Goal: Task Accomplishment & Management: Use online tool/utility

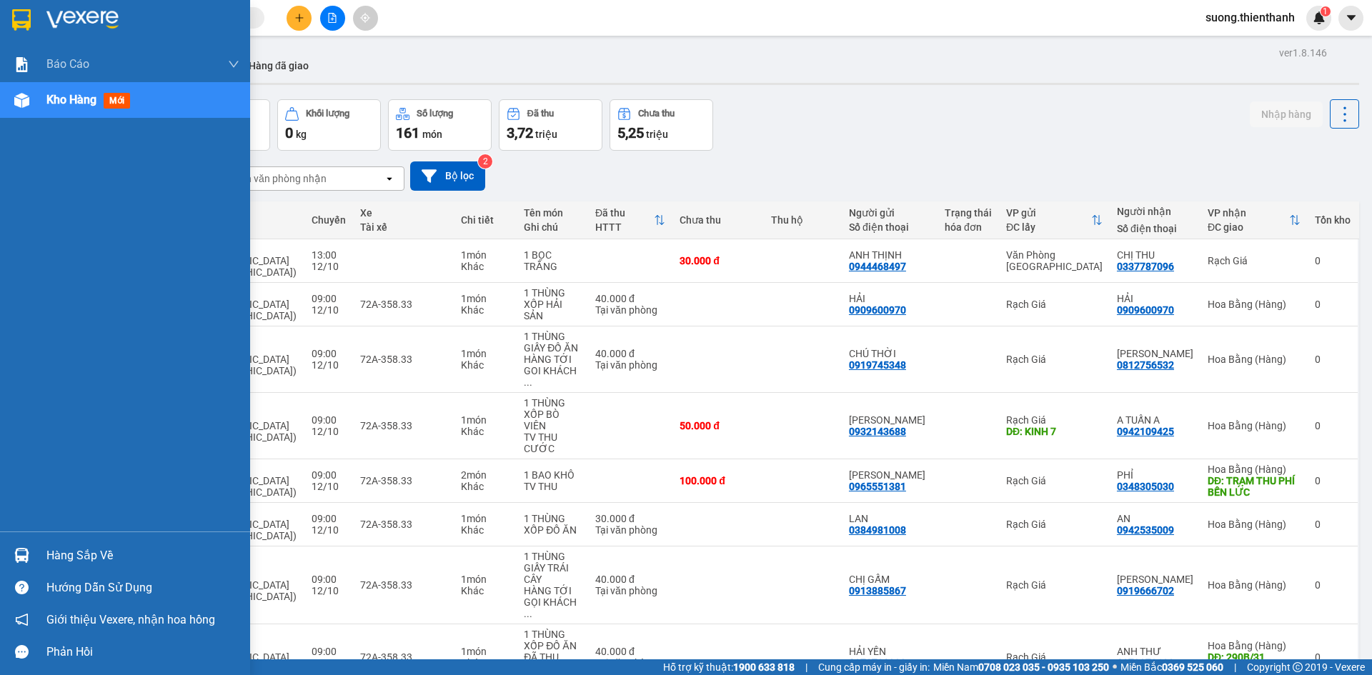
click at [21, 96] on img at bounding box center [21, 100] width 15 height 15
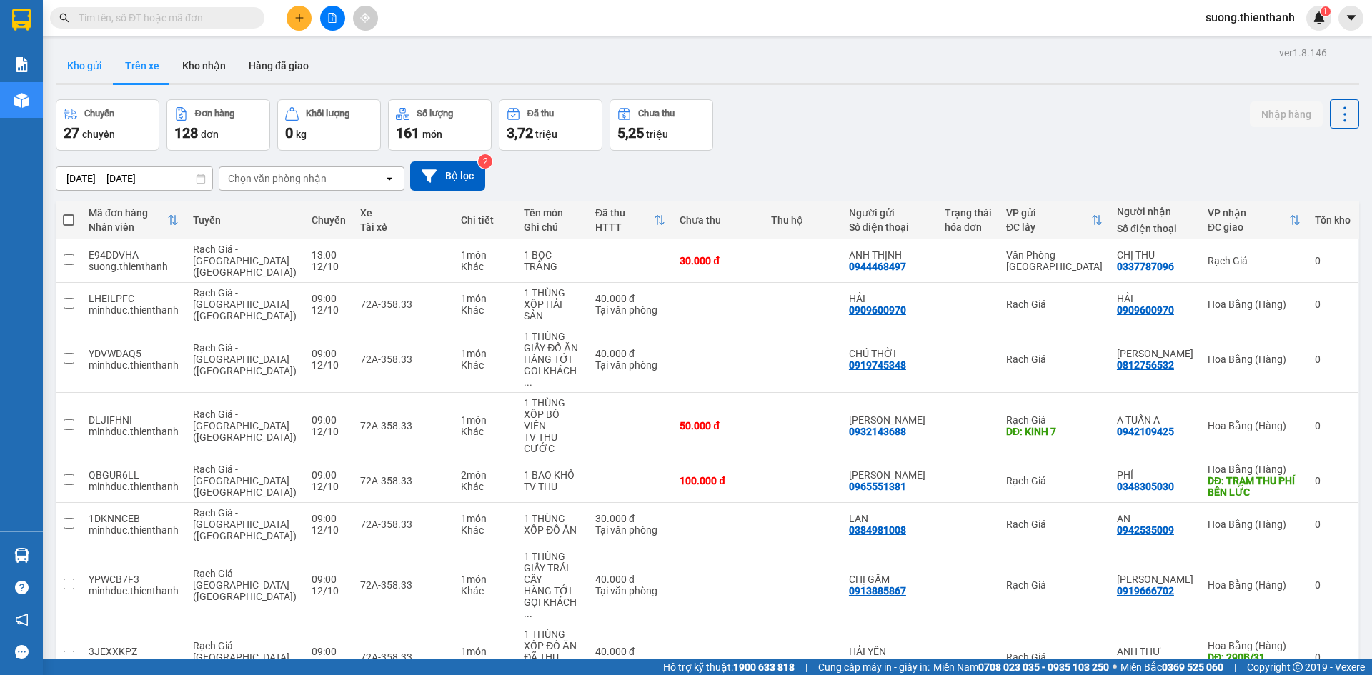
click at [95, 63] on button "Kho gửi" at bounding box center [85, 66] width 58 height 34
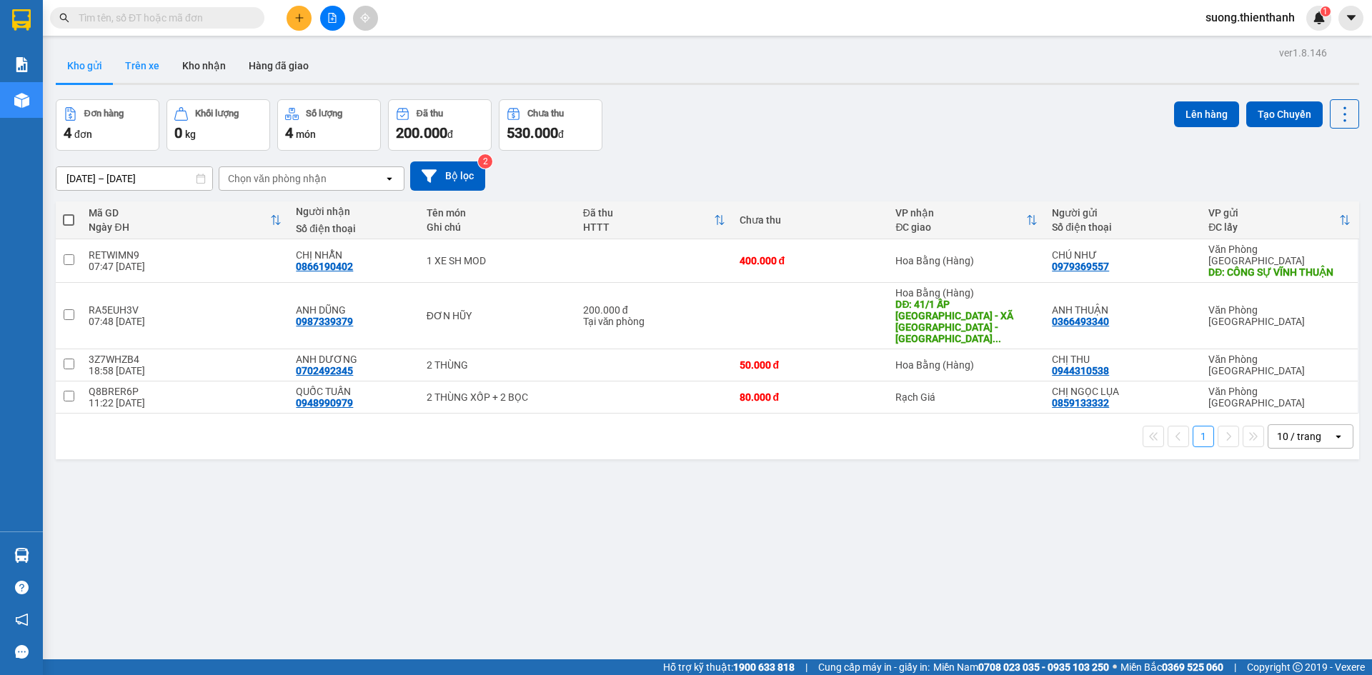
click at [132, 65] on button "Trên xe" at bounding box center [142, 66] width 57 height 34
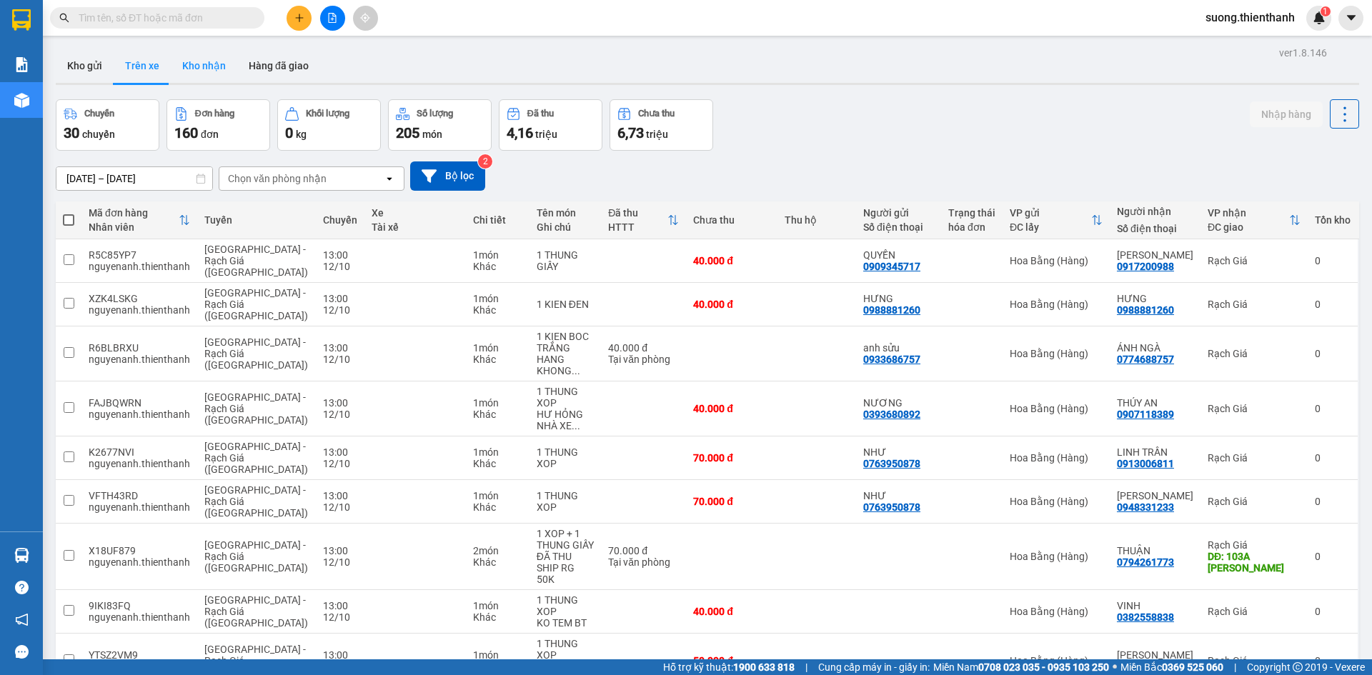
click at [186, 66] on button "Kho nhận" at bounding box center [204, 66] width 66 height 34
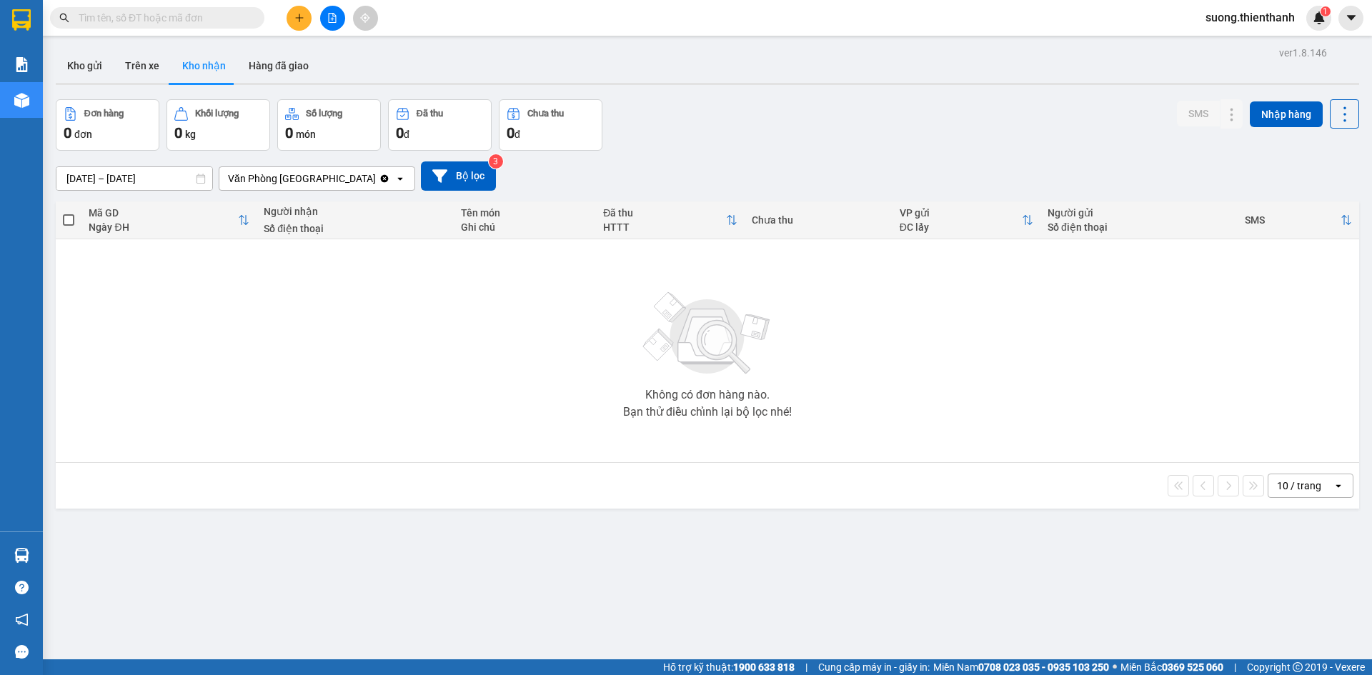
click at [204, 16] on input "text" at bounding box center [163, 18] width 169 height 16
click at [165, 9] on span at bounding box center [157, 17] width 214 height 21
click at [161, 21] on input "text" at bounding box center [163, 18] width 169 height 16
click at [167, 19] on input "text" at bounding box center [163, 18] width 169 height 16
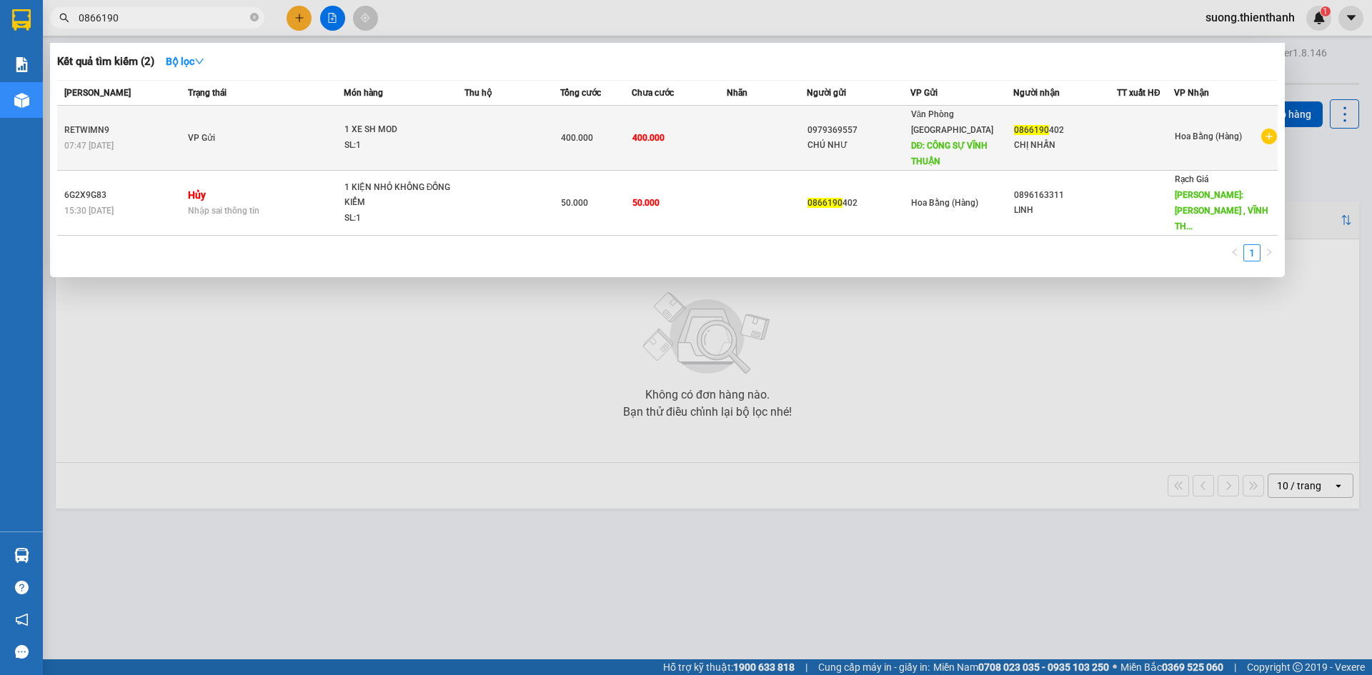
type input "0866190"
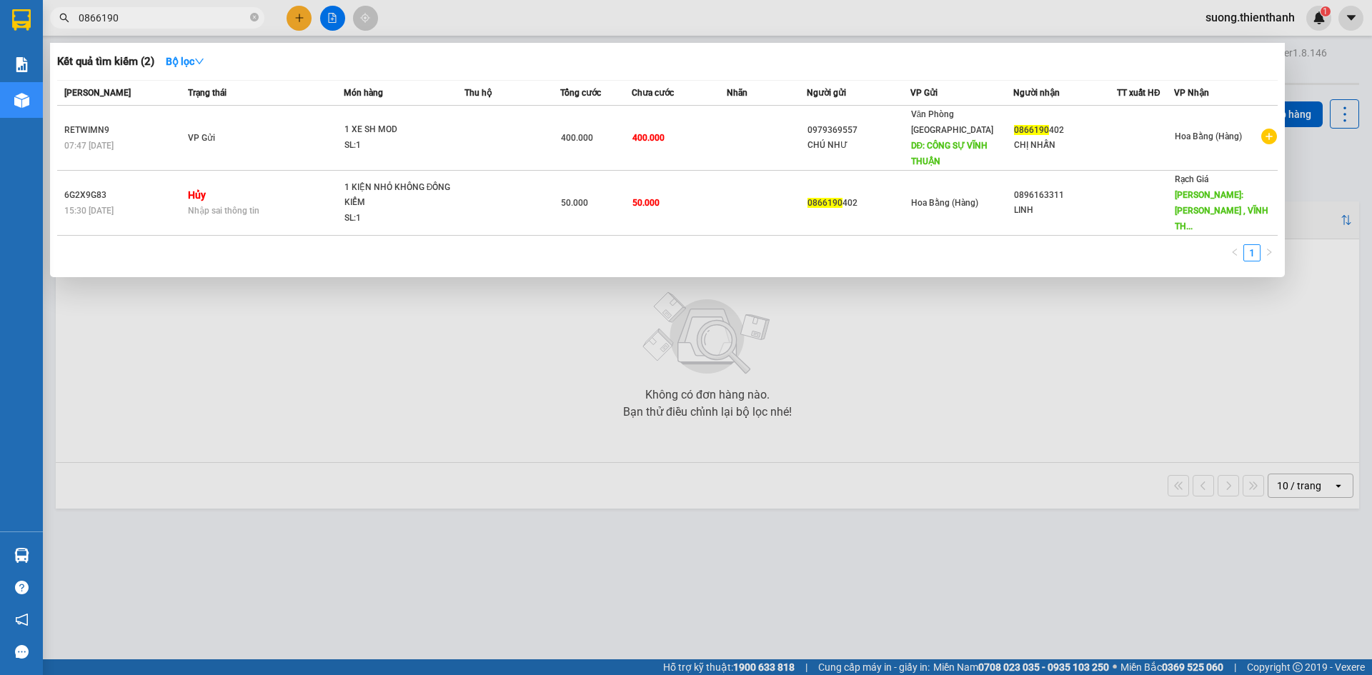
click at [678, 129] on td "400.000" at bounding box center [680, 138] width 96 height 65
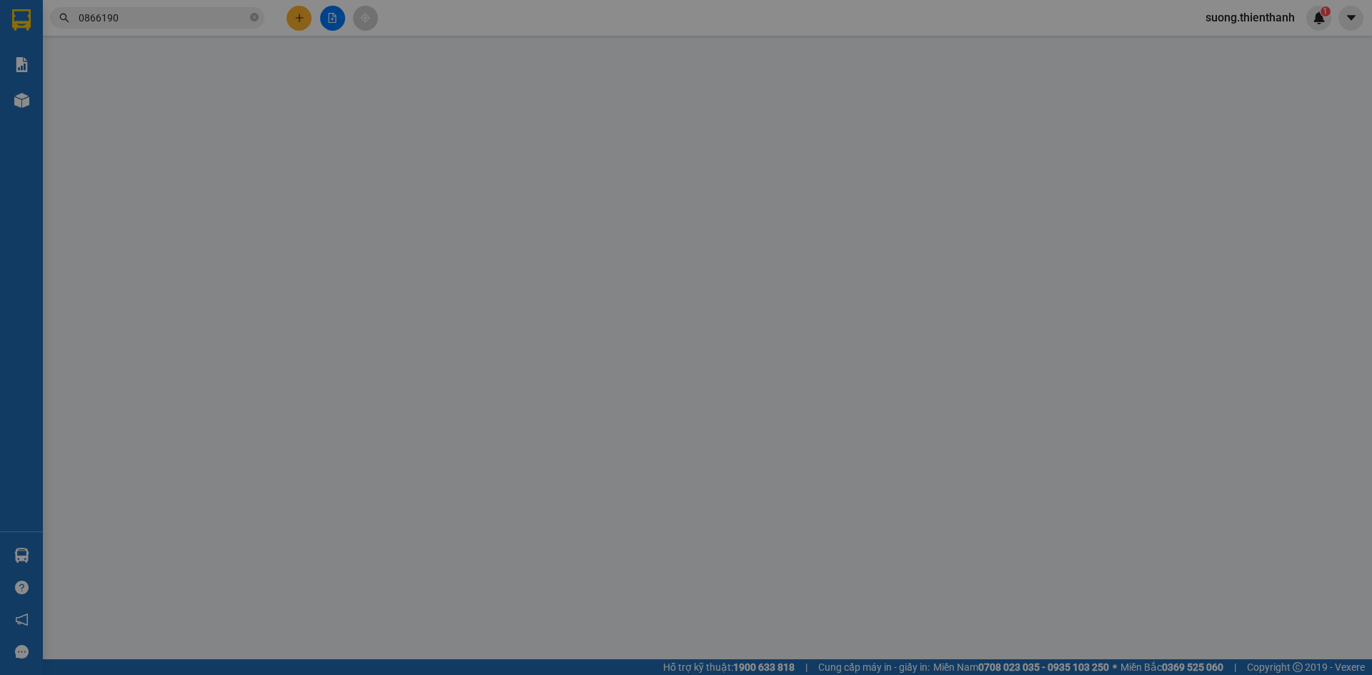
type input "0979369557"
type input "CÔNG SỰ VĨNH THUẬN"
type input "0866190402"
type input "0"
type input "400.000"
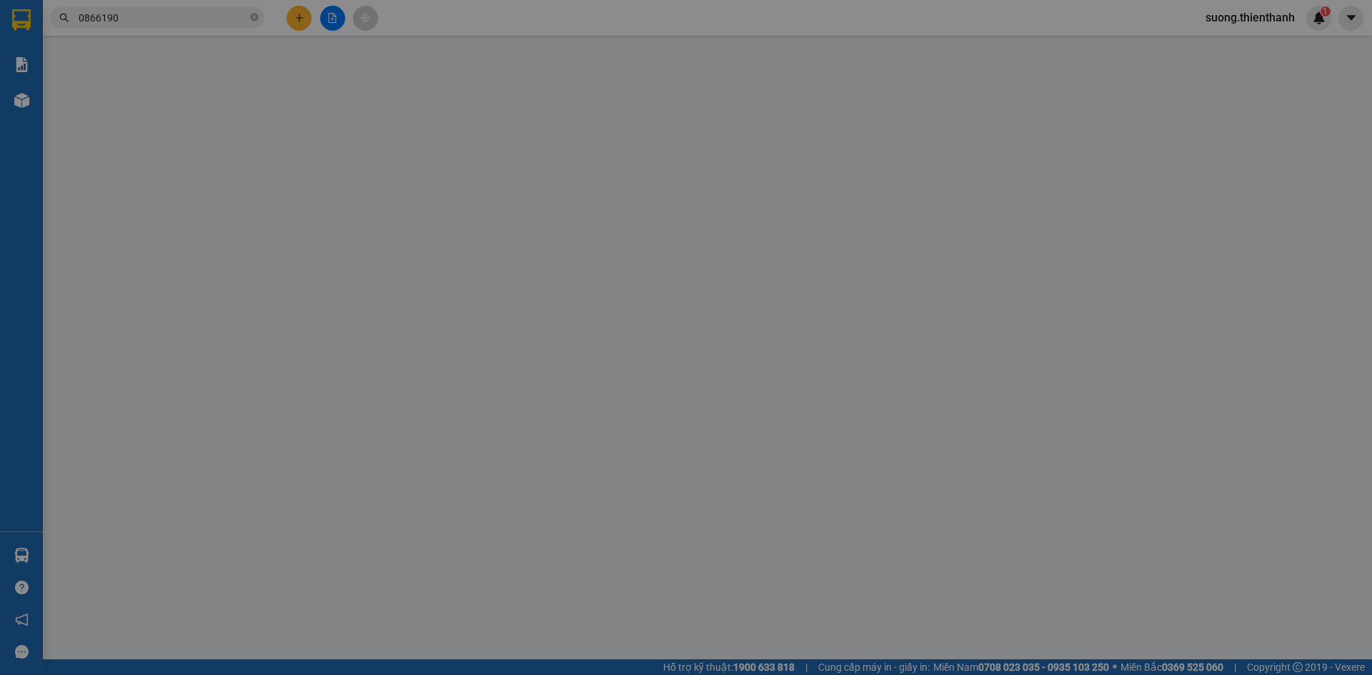
type input "400.000"
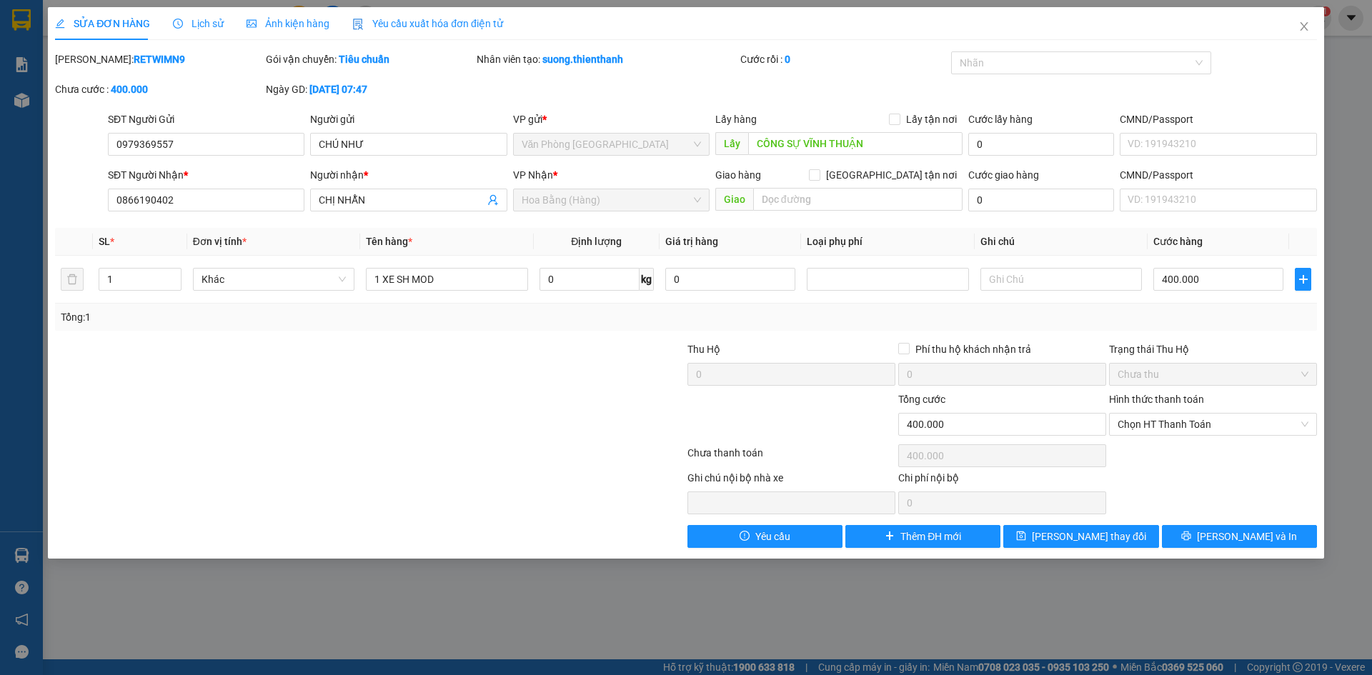
click at [208, 31] on div "Lịch sử" at bounding box center [198, 24] width 51 height 16
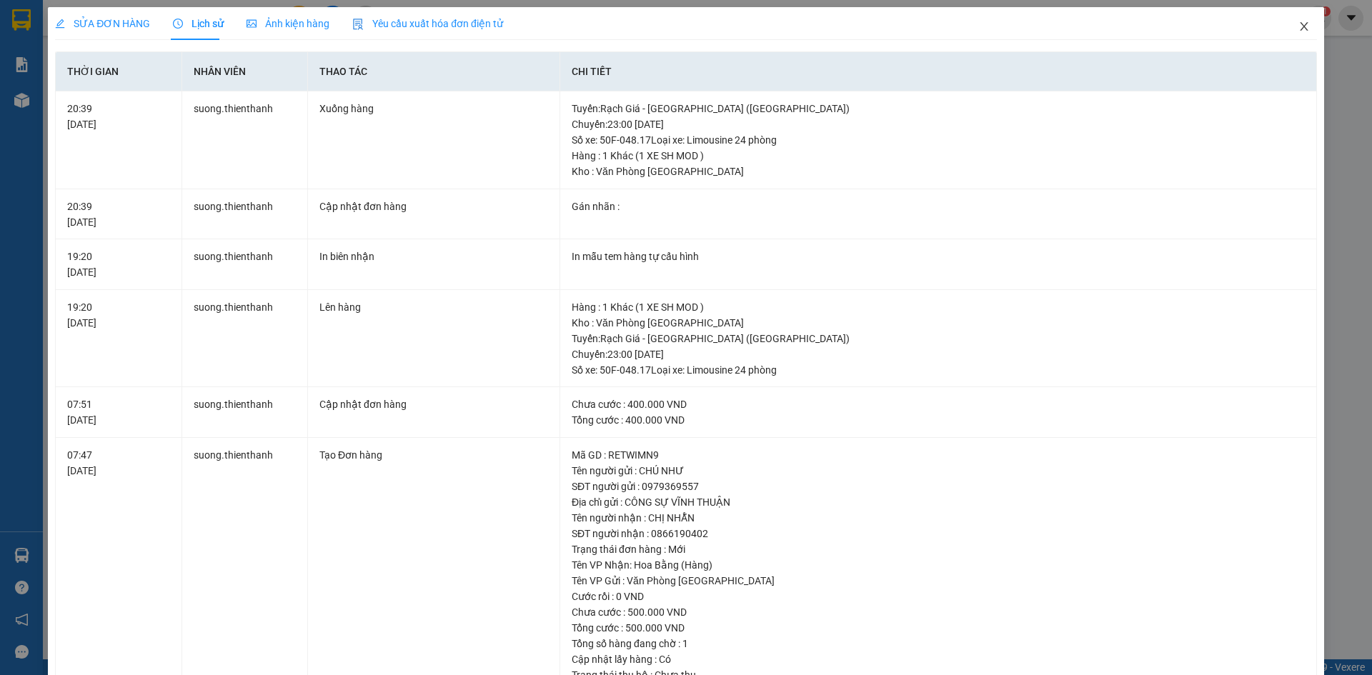
click at [1298, 25] on icon "close" at bounding box center [1303, 26] width 11 height 11
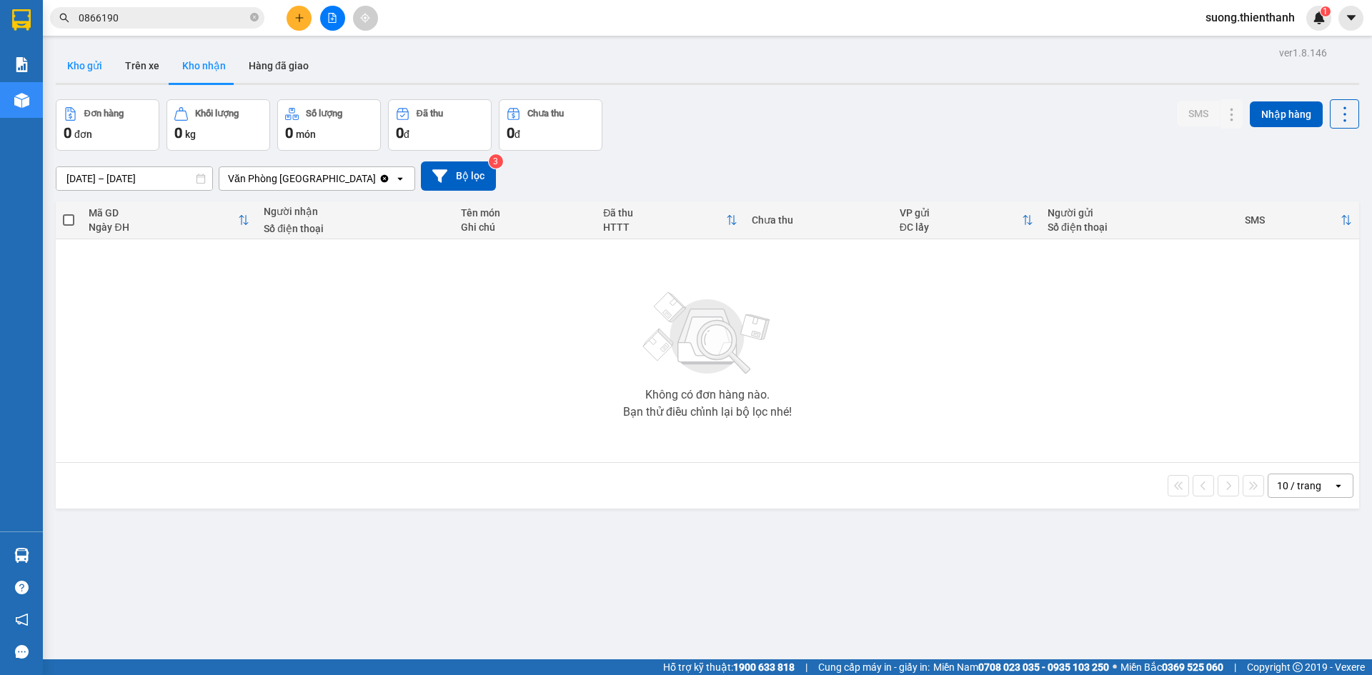
click at [94, 75] on button "Kho gửi" at bounding box center [85, 66] width 58 height 34
